Goal: Communication & Community: Answer question/provide support

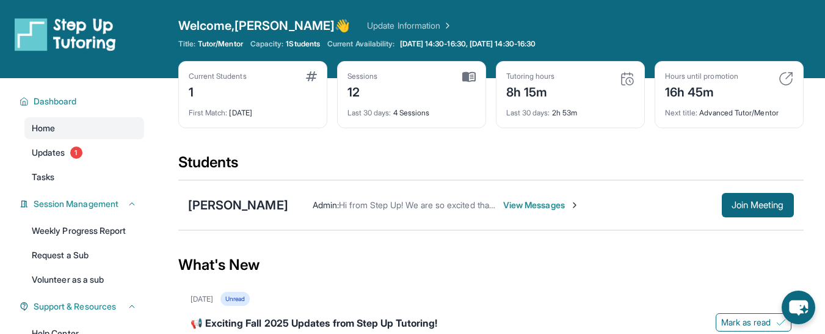
scroll to position [40, 0]
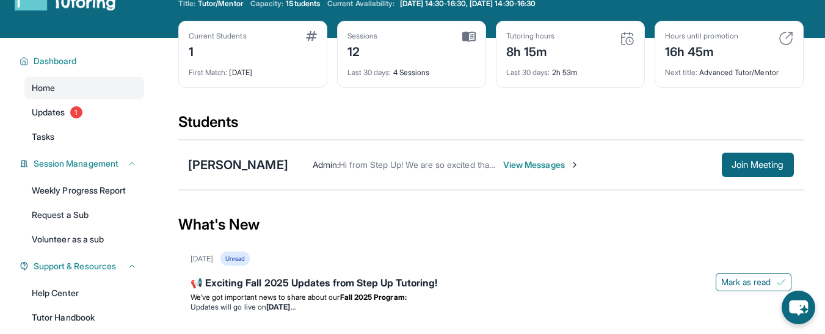
click at [555, 162] on span "View Messages" at bounding box center [541, 165] width 76 height 12
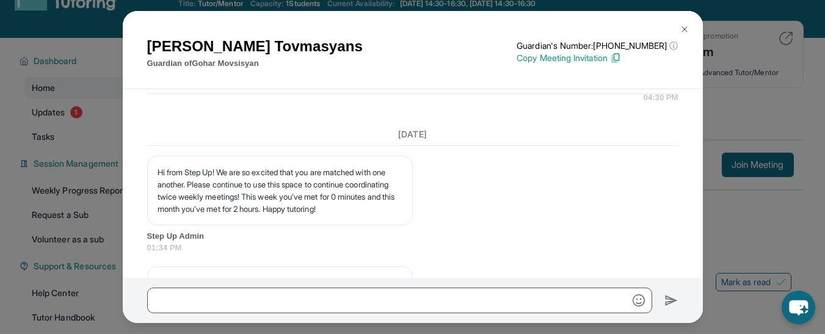
scroll to position [8925, 0]
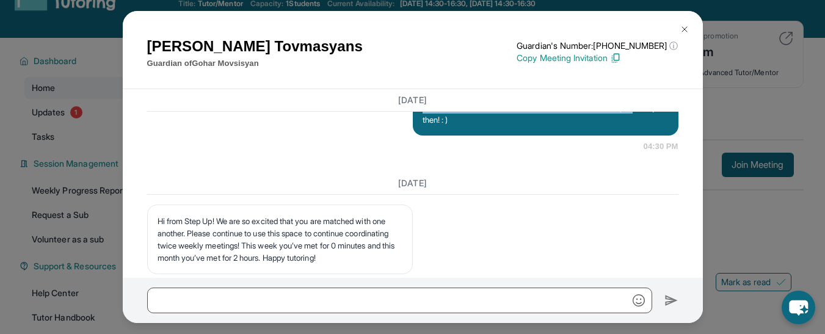
drag, startPoint x: 597, startPoint y: 181, endPoint x: 414, endPoint y: 166, distance: 183.9
click at [414, 136] on div "Hello Ani. I'm just texting as a reminder that Gohar's session is today in 30 m…" at bounding box center [546, 107] width 266 height 56
copy p "Hello Ani. I'm just texting as a reminder that Gohar's session is today in 30 m…"
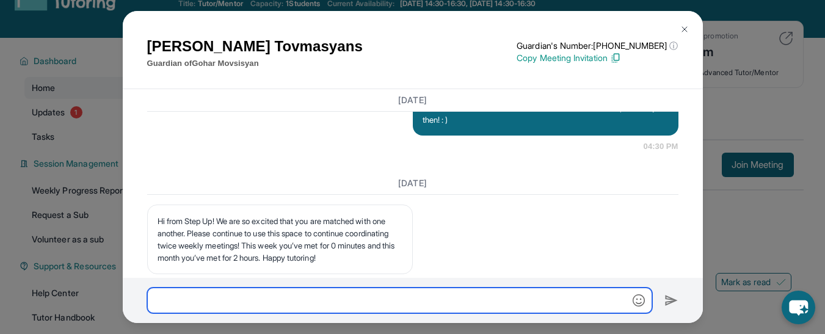
click at [287, 299] on input "text" at bounding box center [399, 301] width 505 height 26
paste input "**********"
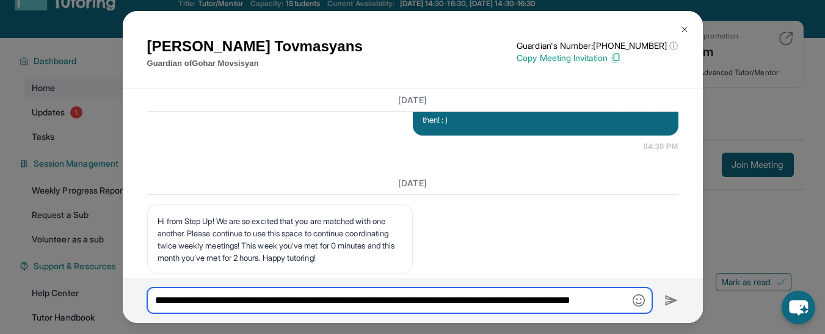
scroll to position [0, 29]
type input "**********"
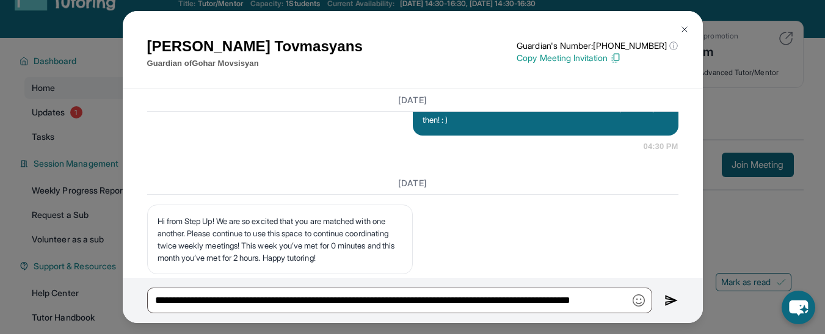
scroll to position [0, 0]
click at [670, 302] on img at bounding box center [672, 300] width 14 height 15
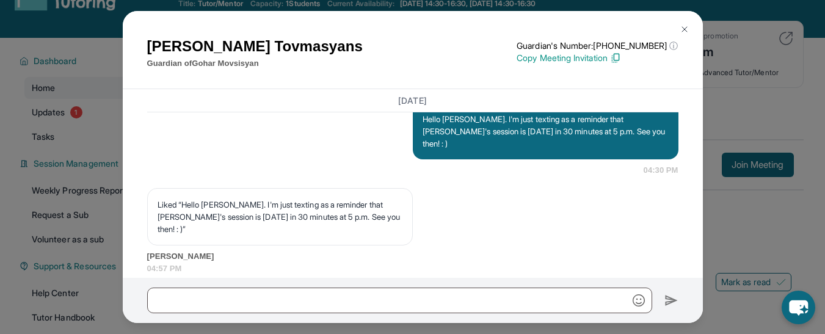
scroll to position [9374, 0]
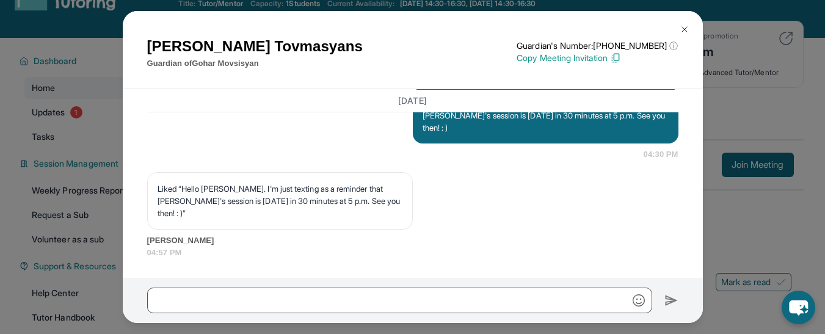
click at [681, 32] on img at bounding box center [685, 29] width 10 height 10
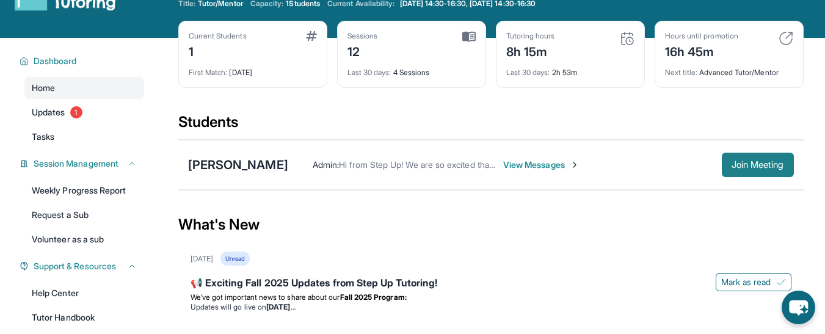
click at [777, 163] on span "Join Meeting" at bounding box center [758, 164] width 53 height 7
click at [766, 157] on button "Join Meeting" at bounding box center [758, 165] width 72 height 24
